Goal: Navigation & Orientation: Find specific page/section

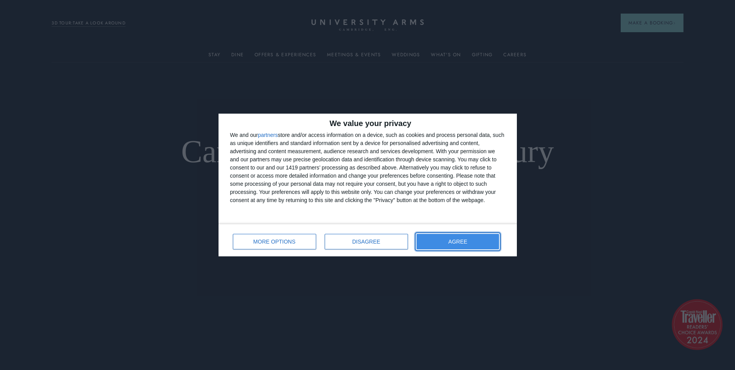
click at [450, 240] on button "AGREE" at bounding box center [458, 242] width 83 height 16
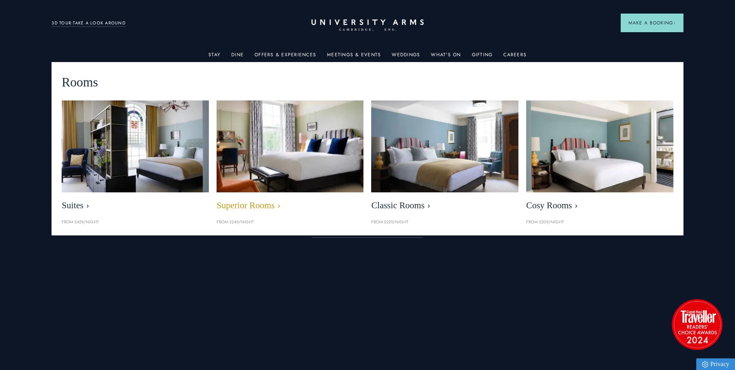
click at [280, 131] on img at bounding box center [289, 146] width 169 height 106
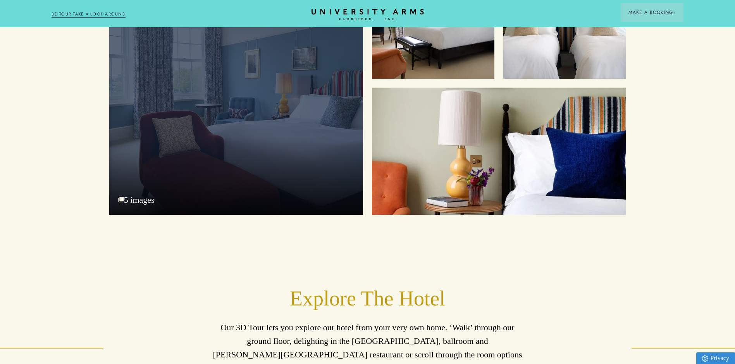
scroll to position [1016, 0]
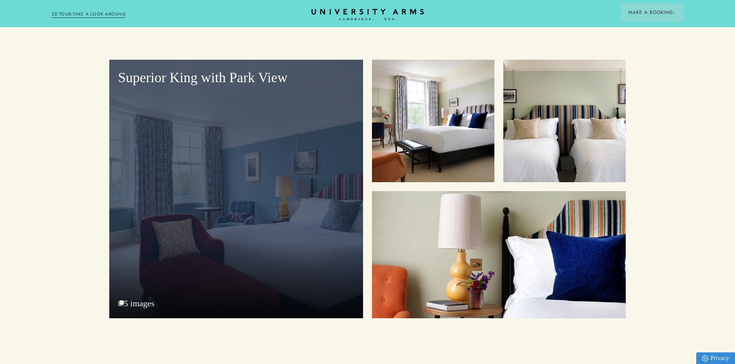
click at [281, 128] on div "Superior King with Park View" at bounding box center [236, 189] width 254 height 259
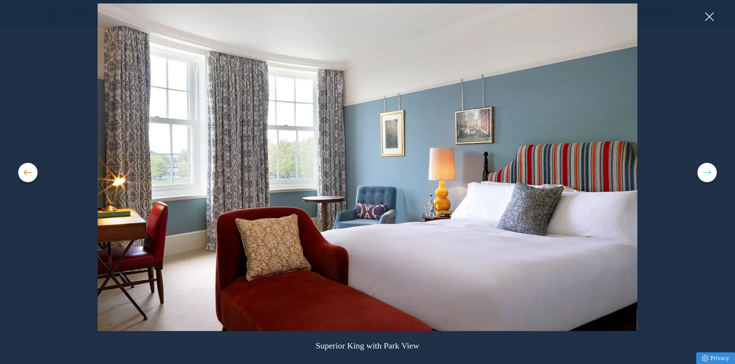
click at [712, 168] on button at bounding box center [707, 172] width 19 height 19
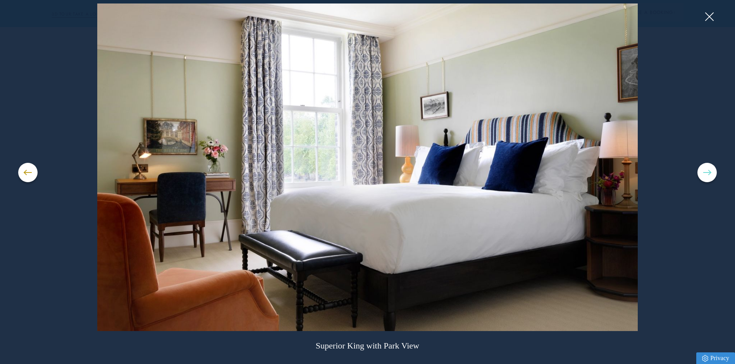
click at [712, 168] on button at bounding box center [707, 172] width 19 height 19
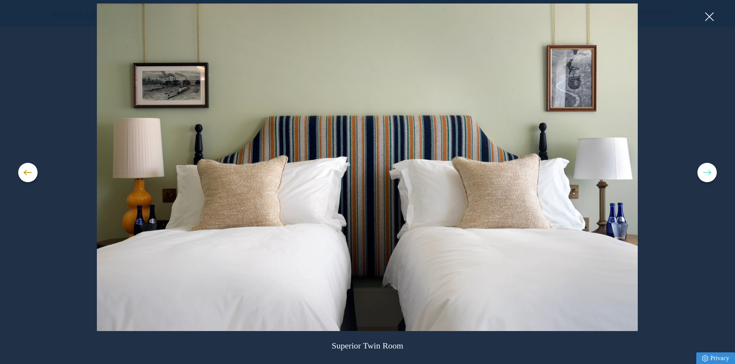
click at [712, 168] on button at bounding box center [707, 172] width 19 height 19
drag, startPoint x: 709, startPoint y: 172, endPoint x: 729, endPoint y: 67, distance: 107.6
click at [709, 166] on button at bounding box center [707, 172] width 19 height 19
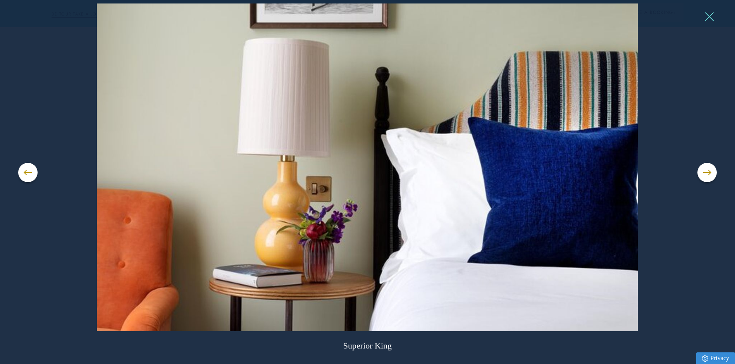
click at [711, 15] on button at bounding box center [709, 17] width 12 height 12
